Goal: Transaction & Acquisition: Purchase product/service

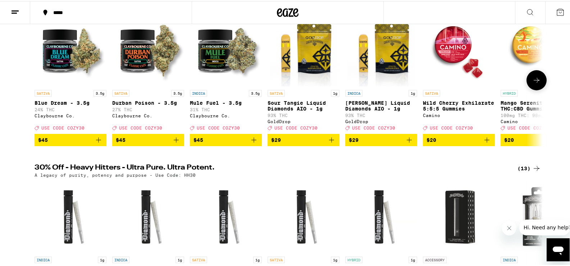
click at [251, 141] on icon "Add to bag" at bounding box center [253, 138] width 5 height 5
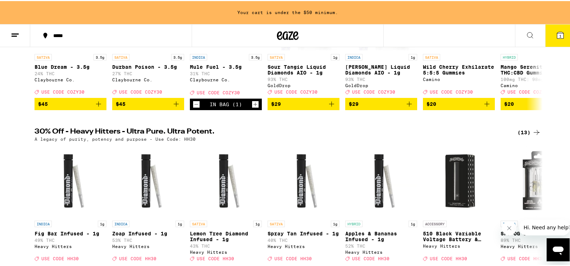
scroll to position [59, 0]
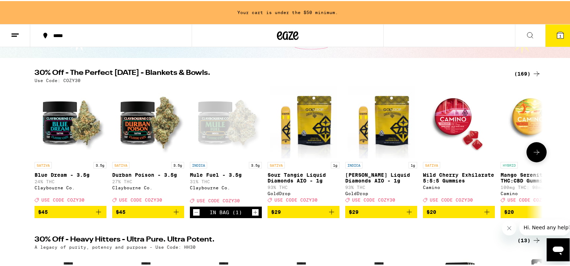
click at [534, 155] on icon at bounding box center [536, 151] width 9 height 9
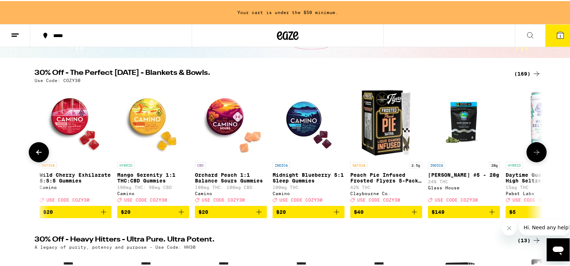
scroll to position [0, 428]
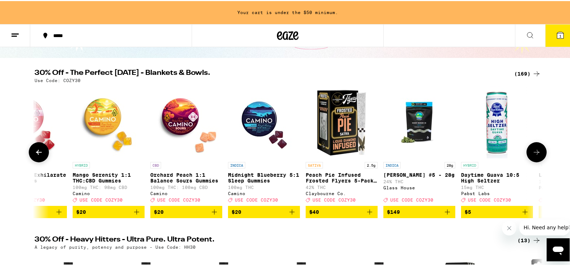
click at [37, 152] on icon at bounding box center [38, 151] width 9 height 9
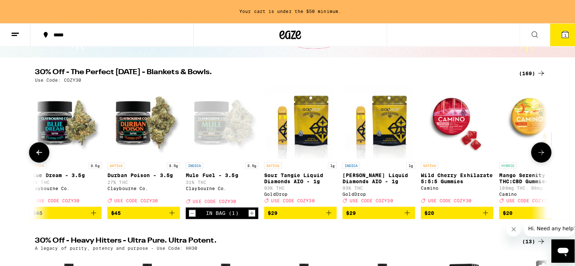
scroll to position [0, 0]
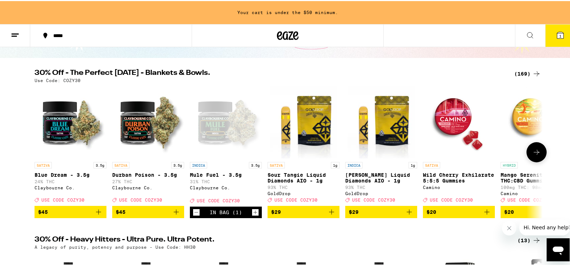
click at [291, 131] on img "Open page for Sour Tangie Liquid Diamonds AIO - 1g from GoldDrop" at bounding box center [303, 121] width 66 height 72
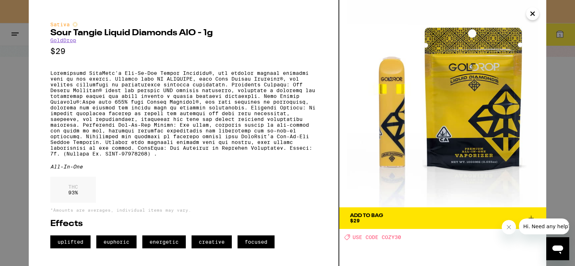
drag, startPoint x: 377, startPoint y: 217, endPoint x: 381, endPoint y: 217, distance: 4.0
click at [377, 217] on div "Add To Bag" at bounding box center [366, 215] width 33 height 5
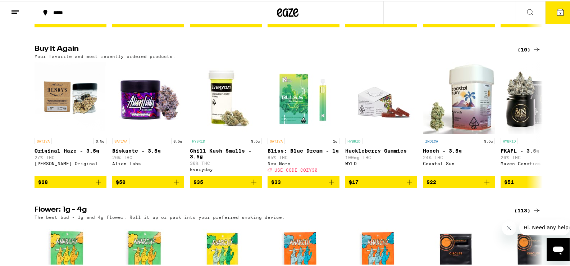
scroll to position [719, 0]
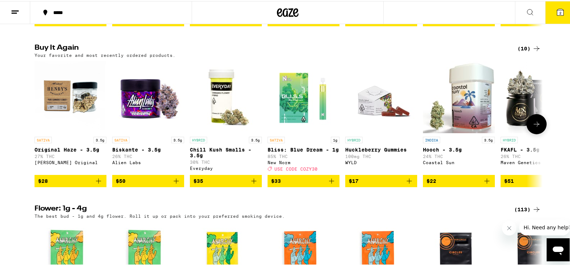
click at [251, 182] on icon "Add to bag" at bounding box center [253, 179] width 5 height 5
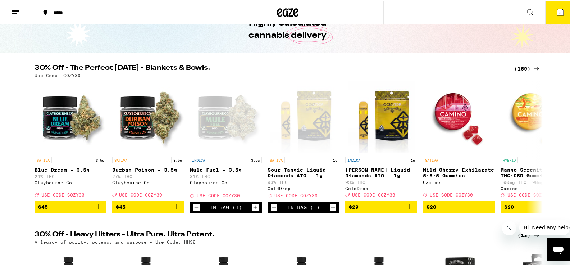
scroll to position [36, 0]
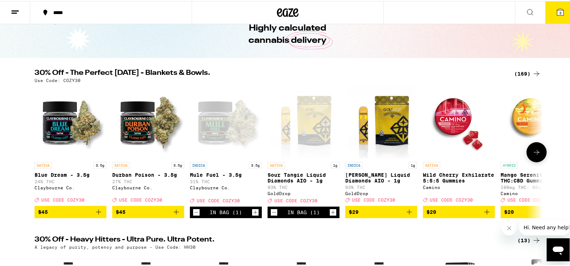
click at [534, 155] on icon at bounding box center [536, 151] width 9 height 9
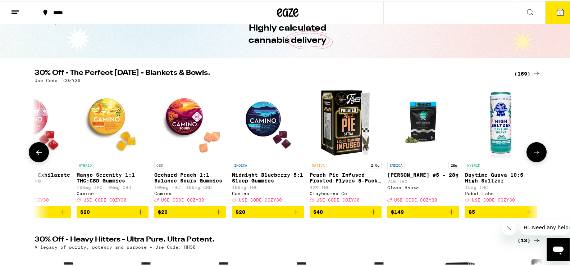
scroll to position [0, 428]
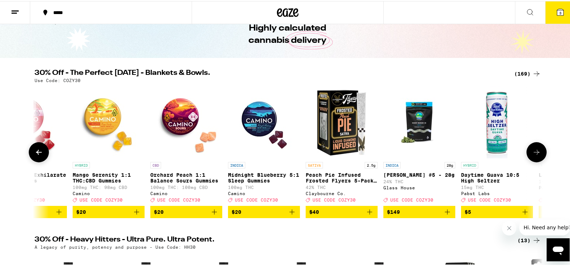
click at [534, 155] on icon at bounding box center [536, 151] width 9 height 9
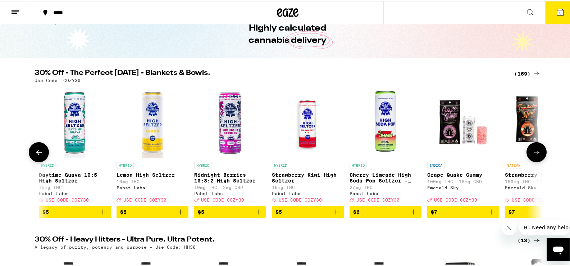
scroll to position [0, 855]
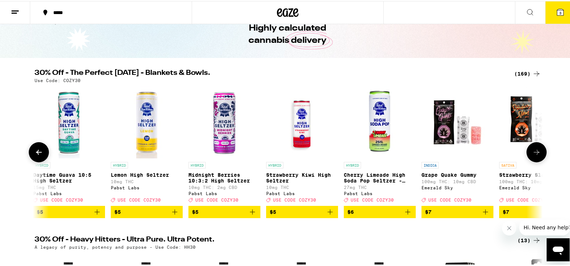
click at [534, 155] on icon at bounding box center [536, 151] width 9 height 9
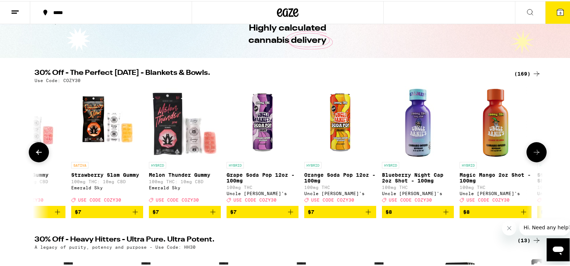
click at [534, 155] on icon at bounding box center [536, 151] width 9 height 9
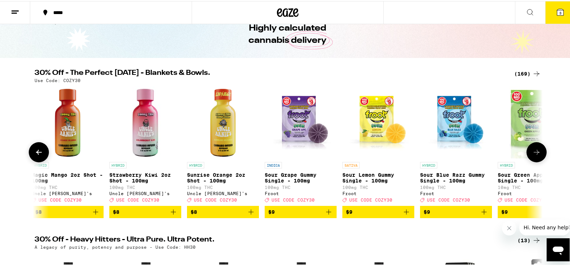
click at [534, 155] on icon at bounding box center [536, 151] width 9 height 9
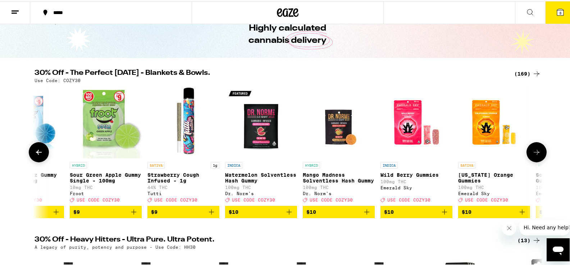
click at [534, 155] on icon at bounding box center [536, 151] width 9 height 9
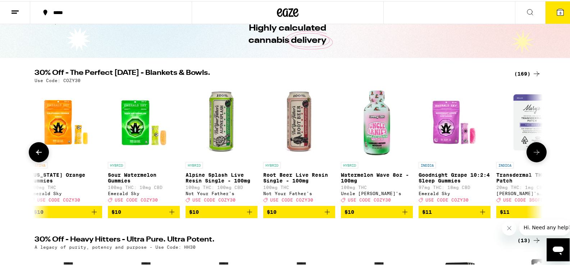
click at [534, 155] on icon at bounding box center [536, 151] width 9 height 9
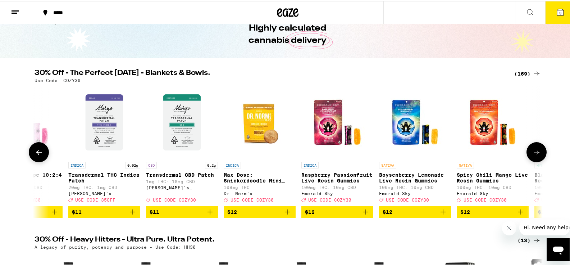
click at [534, 155] on icon at bounding box center [536, 151] width 9 height 9
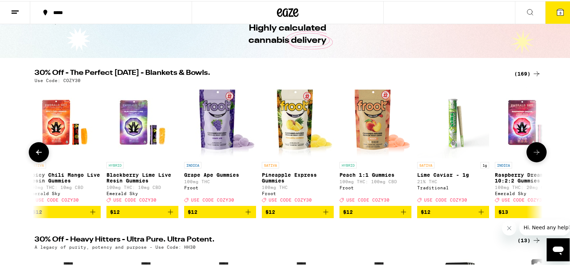
click at [534, 155] on icon at bounding box center [536, 151] width 9 height 9
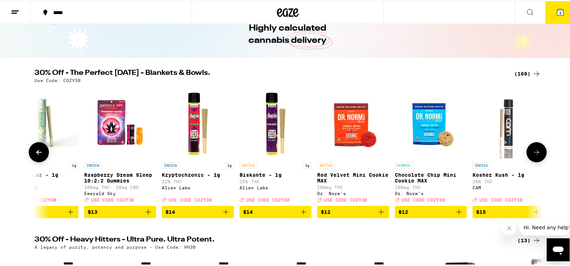
scroll to position [0, 3849]
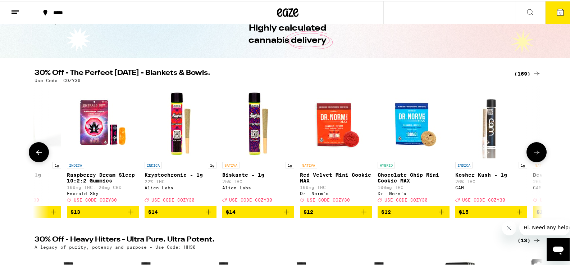
click at [534, 155] on icon at bounding box center [536, 151] width 9 height 9
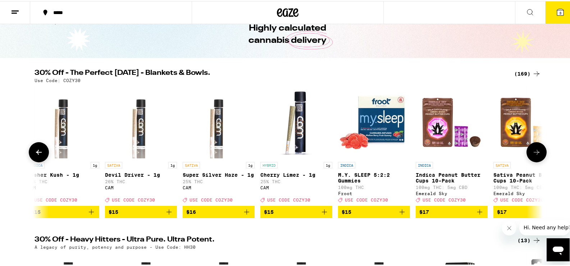
click at [534, 155] on icon at bounding box center [536, 151] width 9 height 9
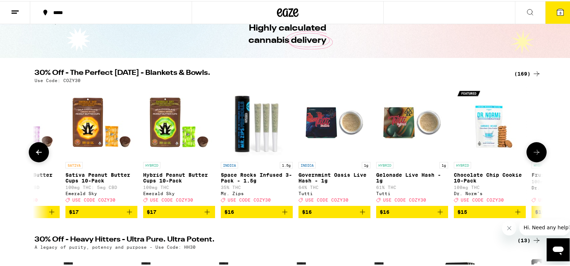
click at [534, 155] on icon at bounding box center [536, 151] width 9 height 9
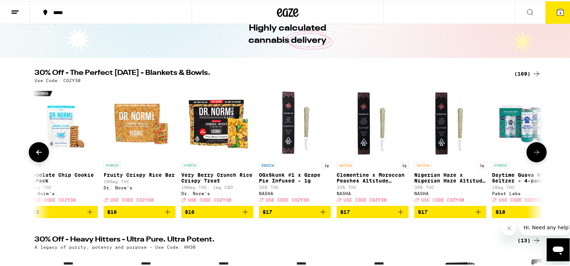
click at [534, 155] on icon at bounding box center [536, 151] width 9 height 9
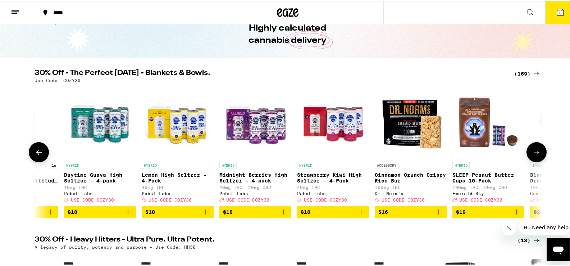
click at [534, 155] on icon at bounding box center [536, 151] width 9 height 9
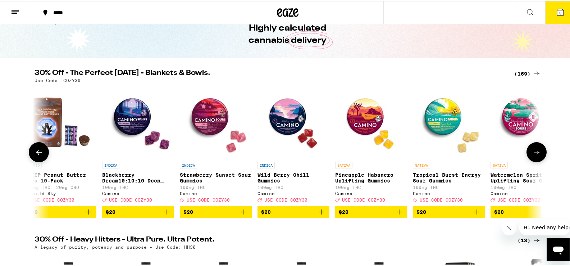
click at [534, 155] on icon at bounding box center [536, 151] width 9 height 9
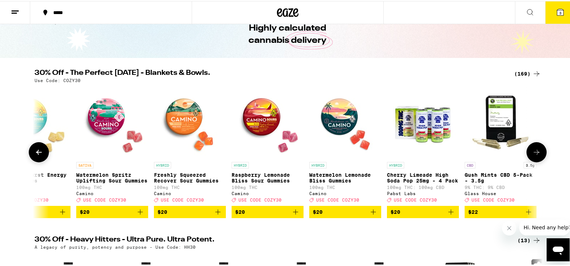
click at [534, 155] on icon at bounding box center [536, 151] width 9 height 9
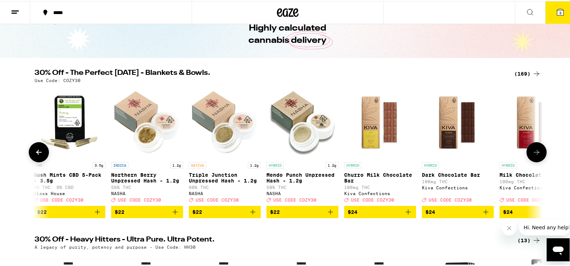
click at [534, 155] on icon at bounding box center [536, 151] width 9 height 9
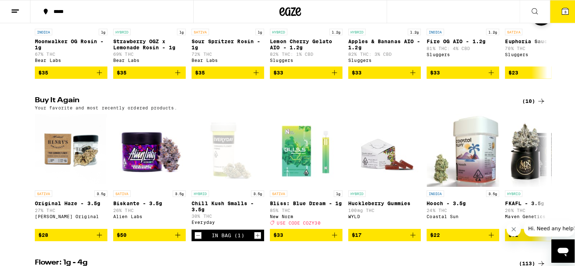
scroll to position [719, 0]
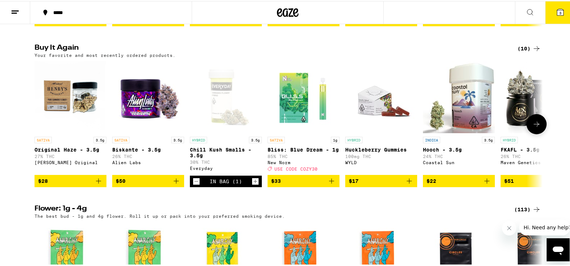
click at [95, 184] on icon "Add to bag" at bounding box center [98, 179] width 9 height 9
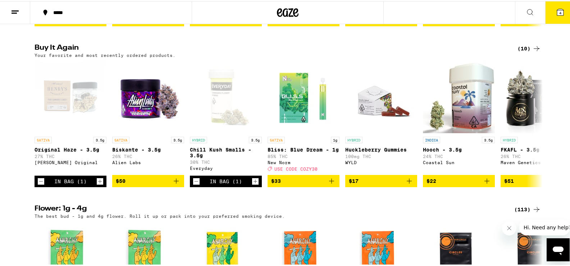
click at [556, 15] on icon at bounding box center [560, 11] width 9 height 9
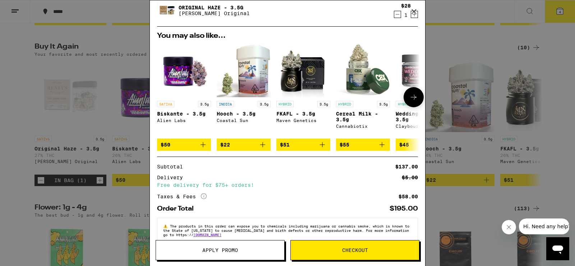
scroll to position [118, 0]
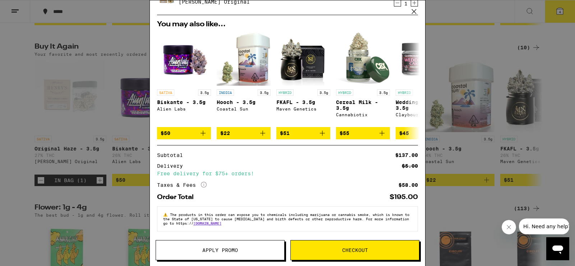
click at [225, 250] on span "Apply Promo" at bounding box center [220, 249] width 36 height 5
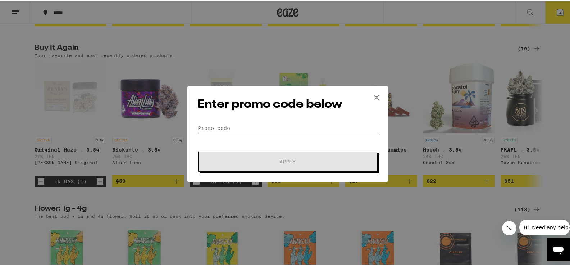
click at [292, 123] on input "Promo Code" at bounding box center [287, 126] width 180 height 11
paste input "COZY30"
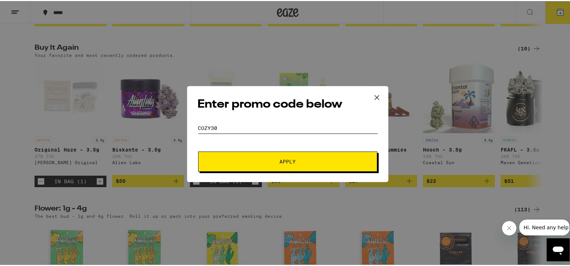
type input "COZY30"
click at [292, 162] on span "Apply" at bounding box center [288, 160] width 16 height 5
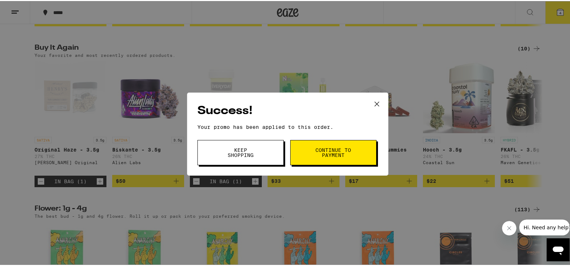
click at [323, 152] on span "Continue to payment" at bounding box center [333, 151] width 37 height 10
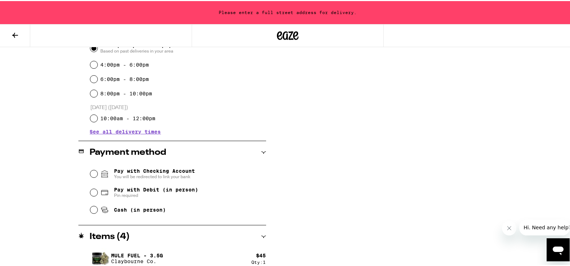
scroll to position [252, 0]
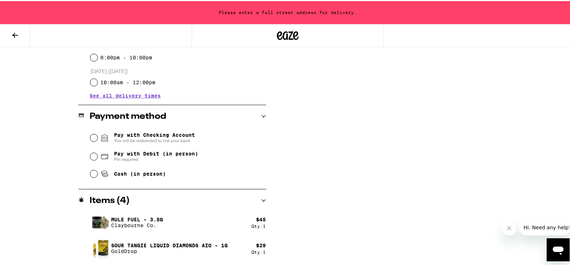
drag, startPoint x: 145, startPoint y: 175, endPoint x: 217, endPoint y: 166, distance: 72.1
click at [145, 175] on span "Cash (in person)" at bounding box center [140, 173] width 52 height 6
click at [97, 175] on input "Cash (in person)" at bounding box center [93, 172] width 7 height 7
radio input "true"
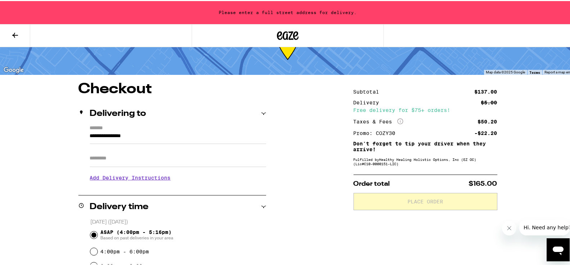
scroll to position [0, 0]
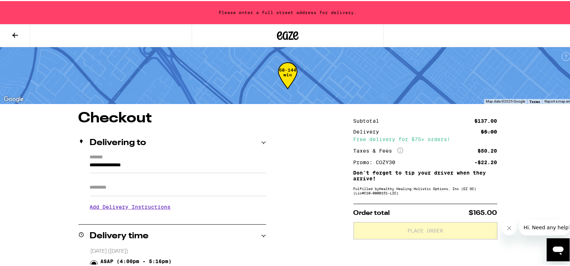
click at [154, 166] on input "**********" at bounding box center [178, 166] width 176 height 12
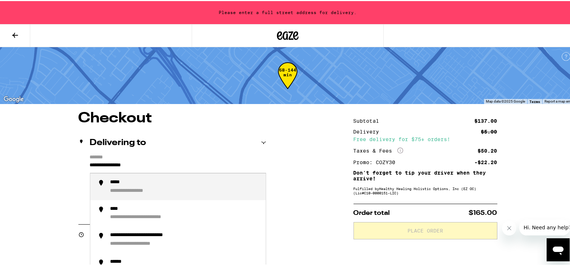
drag, startPoint x: 160, startPoint y: 161, endPoint x: 67, endPoint y: 163, distance: 92.7
click at [121, 182] on div "**********" at bounding box center [129, 181] width 39 height 6
type input "**********"
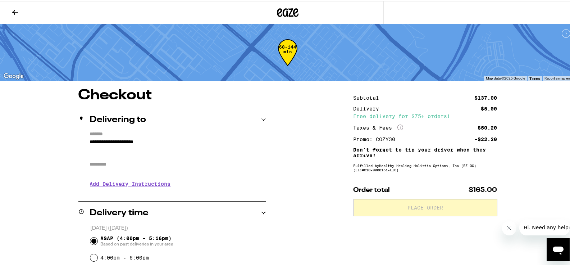
click at [178, 184] on h3 "Add Delivery Instructions" at bounding box center [178, 182] width 176 height 17
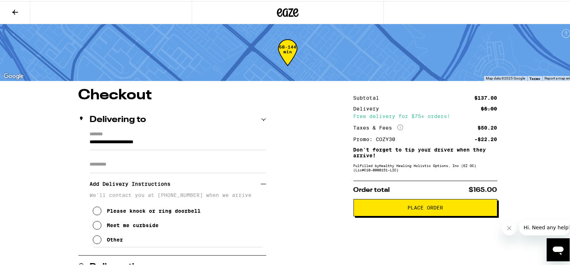
click at [428, 207] on span "Place Order" at bounding box center [425, 206] width 36 height 5
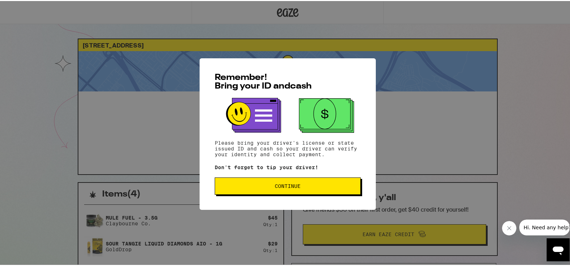
click at [288, 186] on span "Continue" at bounding box center [288, 184] width 26 height 5
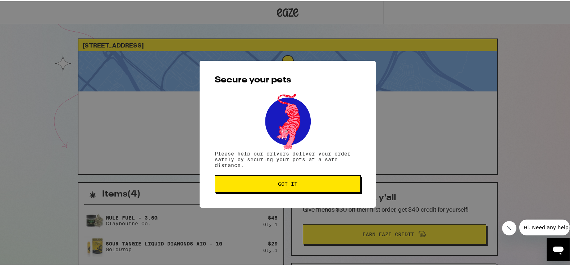
click at [268, 185] on span "Got it" at bounding box center [288, 182] width 134 height 5
